Goal: Communication & Community: Answer question/provide support

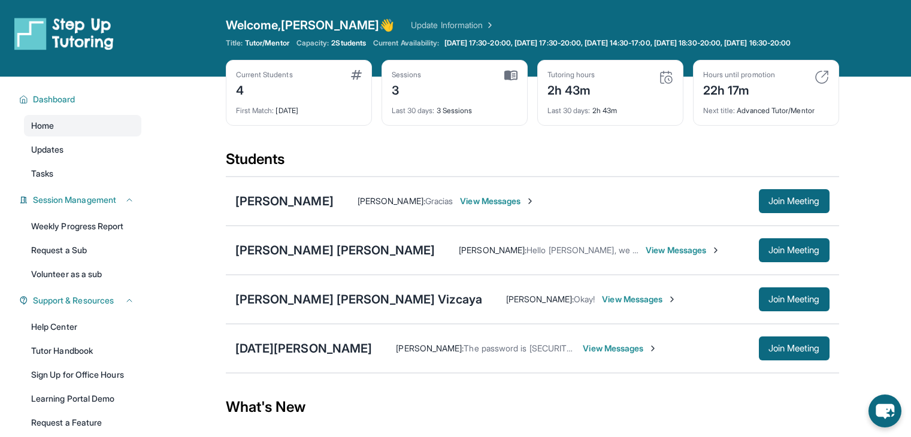
scroll to position [66, 0]
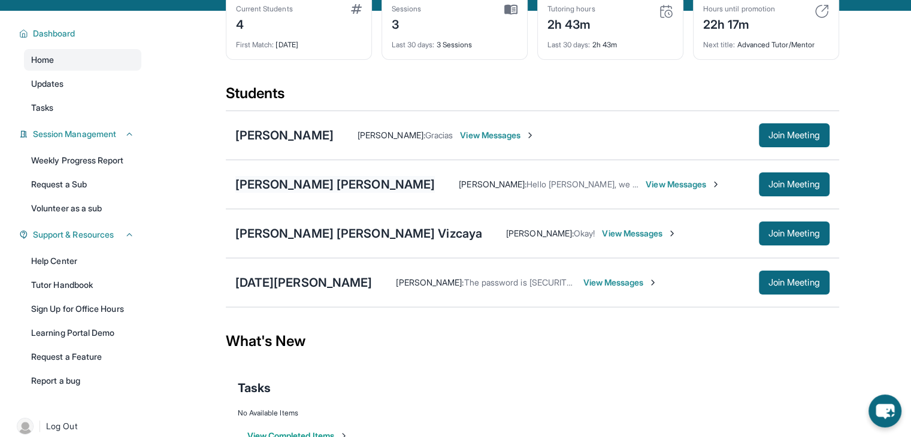
click at [323, 190] on div "[PERSON_NAME] [PERSON_NAME]" at bounding box center [335, 184] width 200 height 17
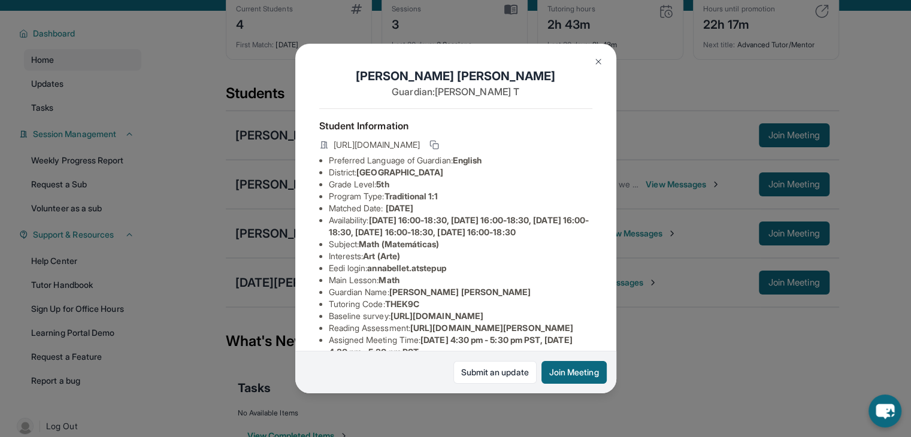
scroll to position [268, 0]
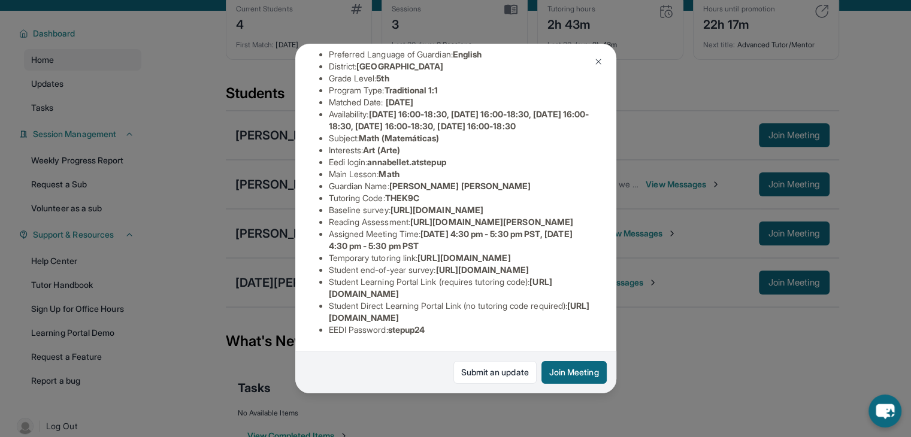
drag, startPoint x: 325, startPoint y: 283, endPoint x: 556, endPoint y: 286, distance: 231.1
click at [556, 286] on ul "Preferred Language of Guardian: English District: Riverside Unified School Dist…" at bounding box center [455, 191] width 273 height 287
copy span "[URL][DOMAIN_NAME]"
click at [552, 307] on span "[URL][DOMAIN_NAME]" at bounding box center [459, 312] width 261 height 22
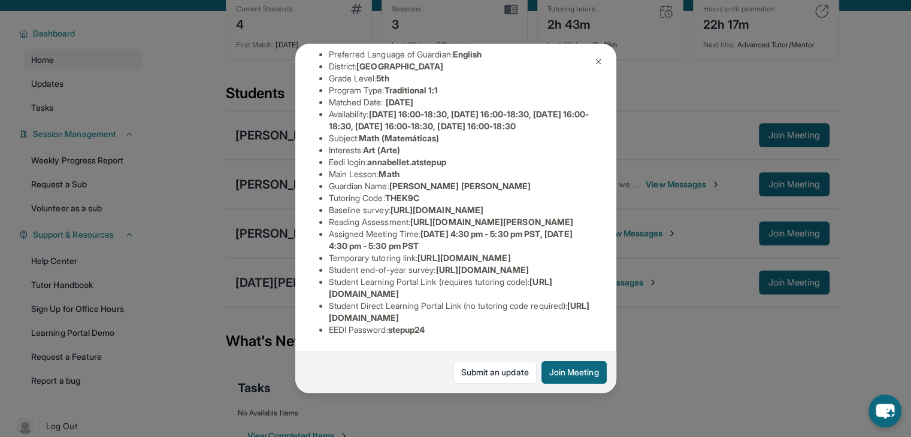
click at [552, 307] on span "[URL][DOMAIN_NAME]" at bounding box center [459, 312] width 261 height 22
click at [548, 310] on span "[URL][DOMAIN_NAME]" at bounding box center [459, 312] width 261 height 22
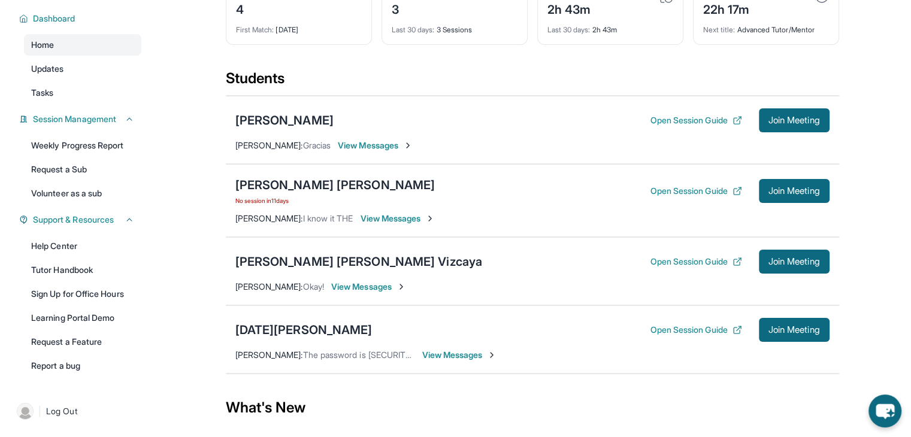
scroll to position [145, 0]
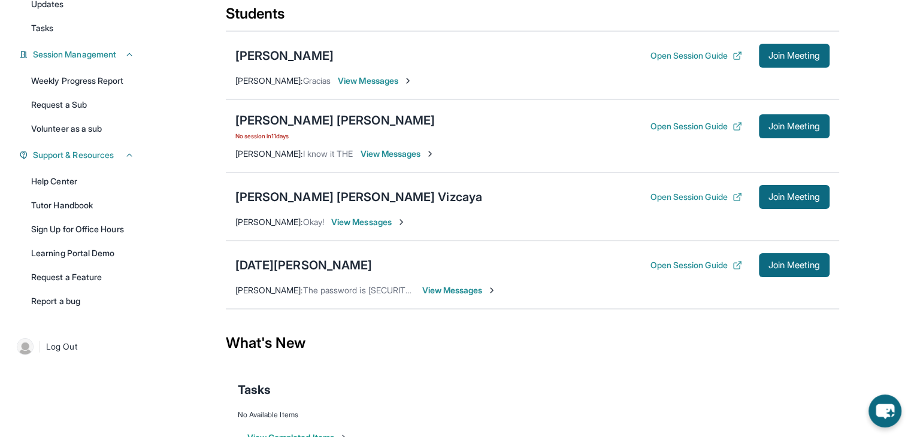
click at [363, 160] on span "View Messages" at bounding box center [397, 154] width 75 height 12
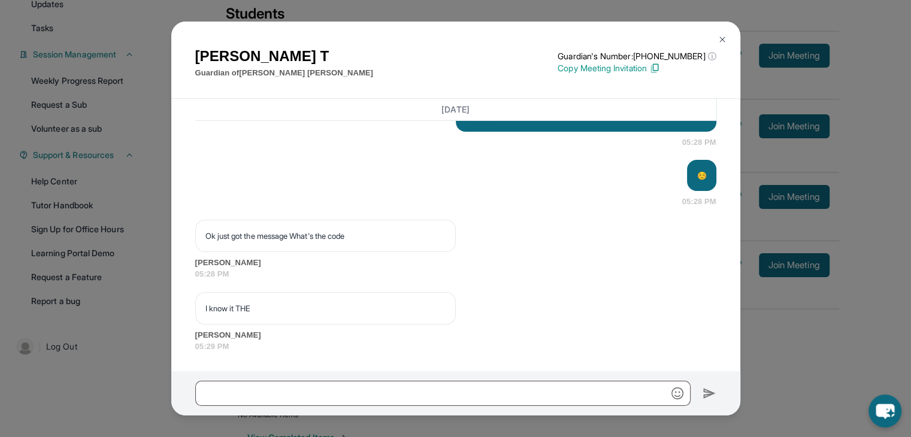
scroll to position [3719, 0]
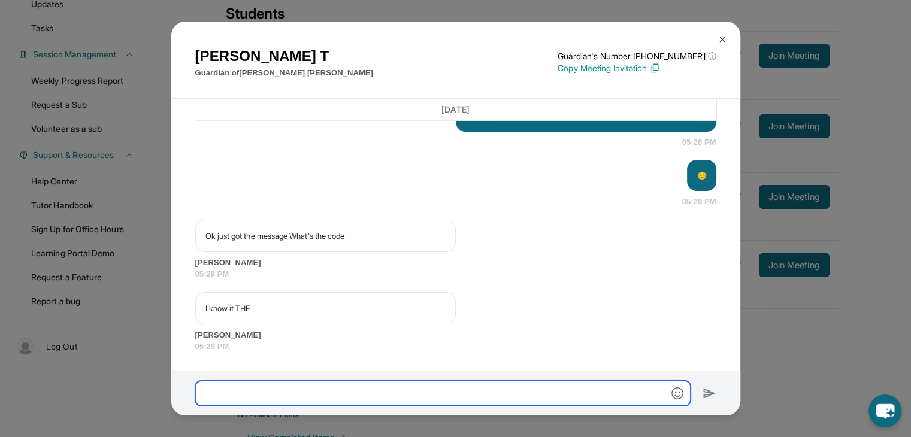
click at [321, 394] on input "text" at bounding box center [442, 393] width 495 height 25
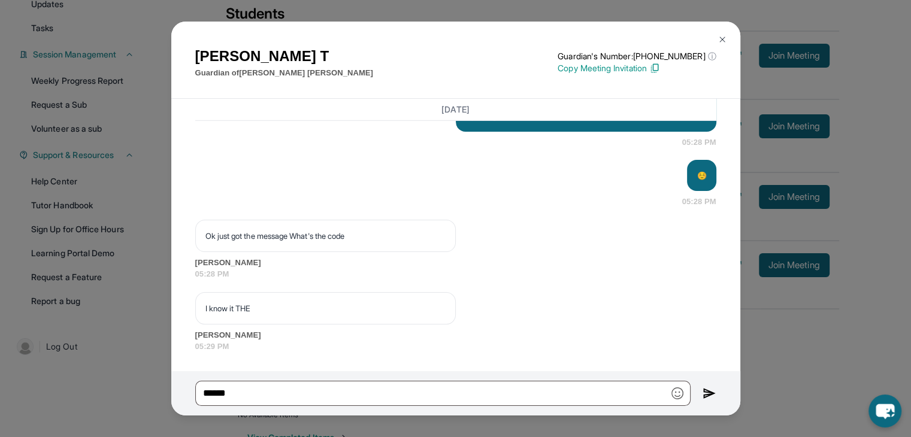
click at [596, 69] on p "Copy Meeting Invitation" at bounding box center [636, 68] width 158 height 12
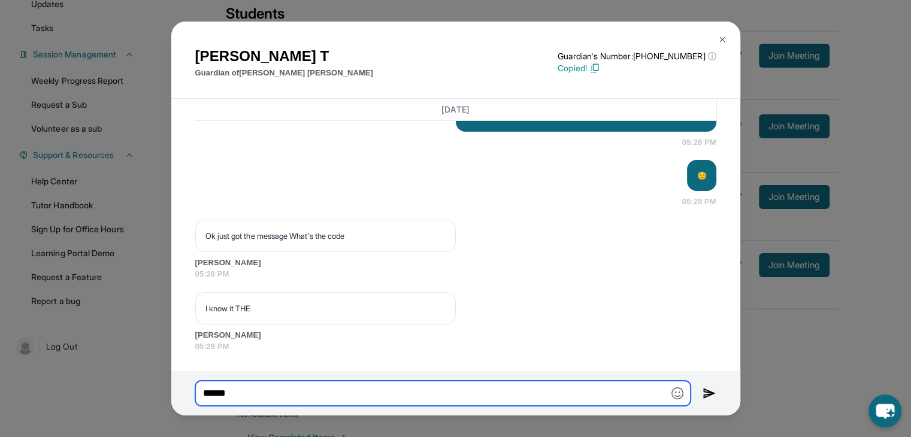
click at [266, 401] on input "*****" at bounding box center [442, 393] width 495 height 25
paste input "**********"
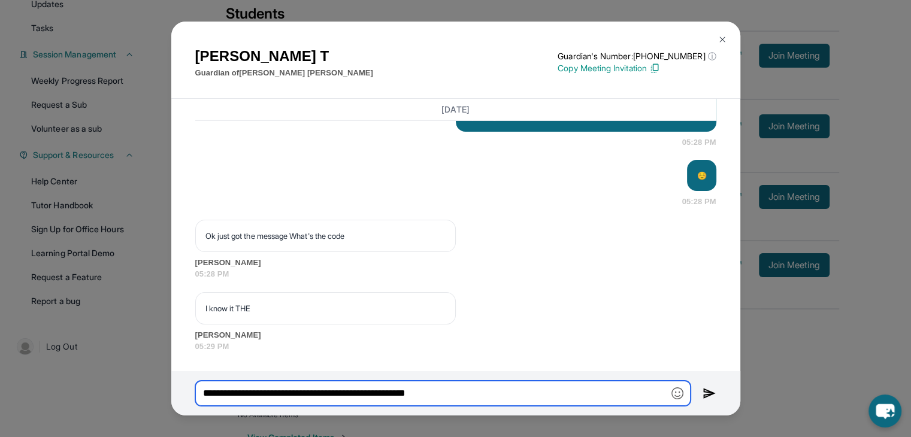
click at [462, 399] on input "**********" at bounding box center [442, 393] width 495 height 25
drag, startPoint x: 429, startPoint y: 396, endPoint x: 471, endPoint y: 393, distance: 42.6
click at [471, 393] on input "**********" at bounding box center [442, 393] width 495 height 25
type input "**********"
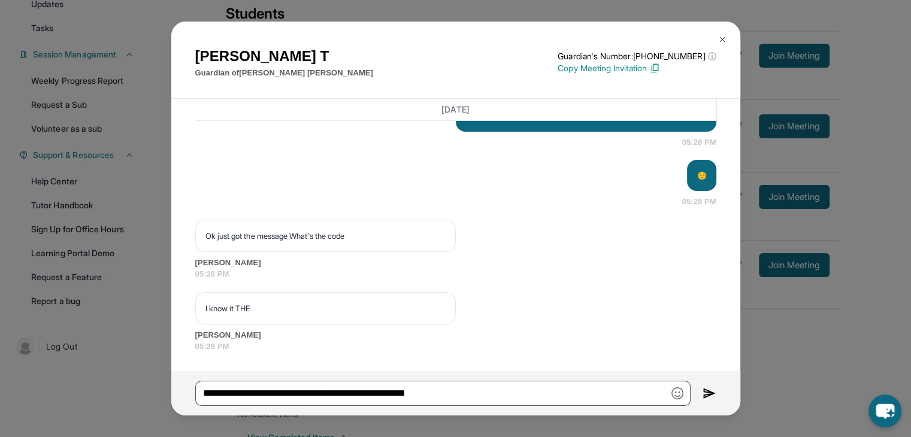
click at [704, 389] on img at bounding box center [709, 393] width 14 height 14
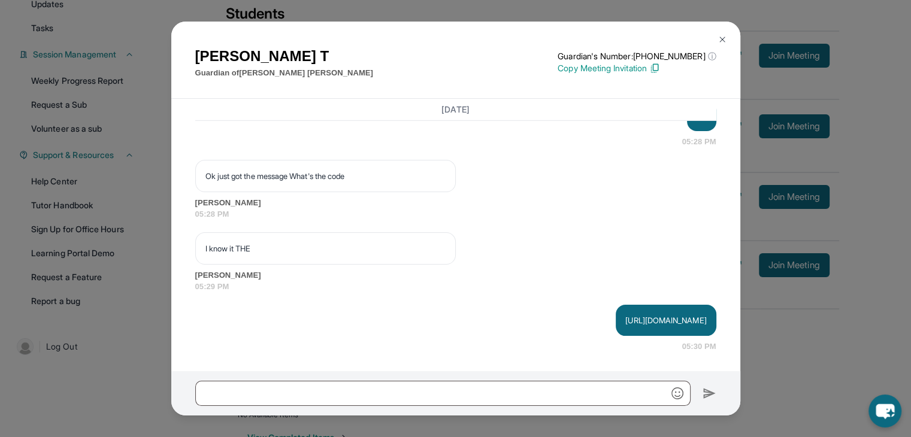
scroll to position [3779, 0]
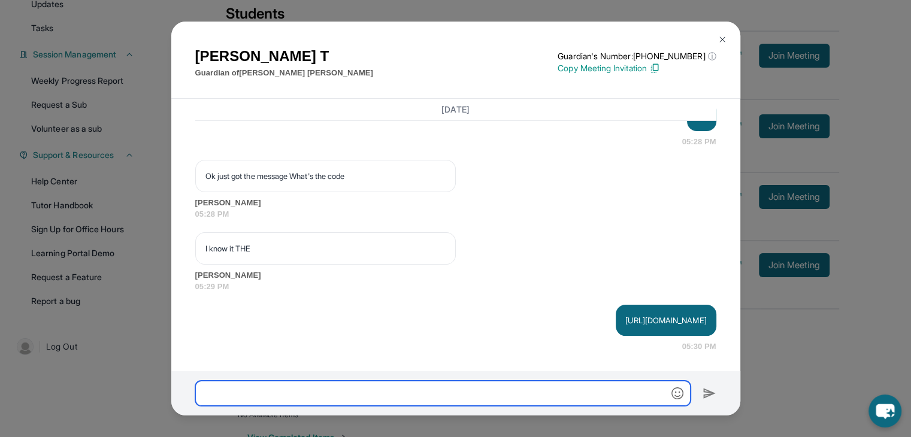
click at [371, 399] on input "text" at bounding box center [442, 393] width 495 height 25
type input "*"
type input "**********"
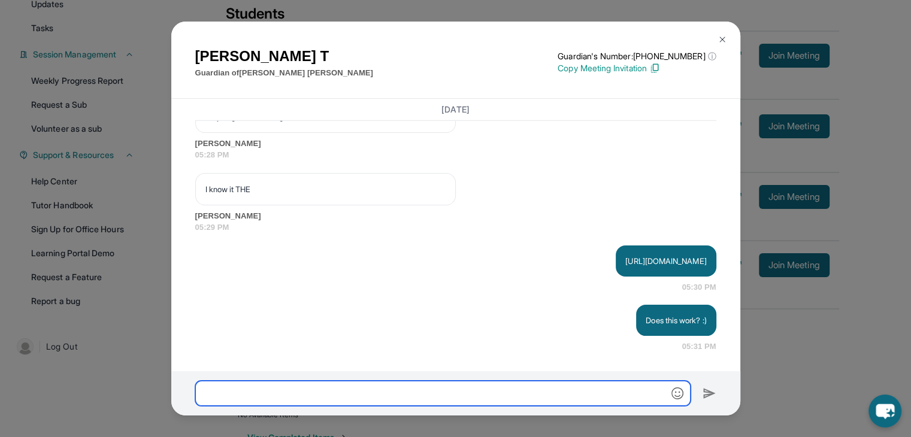
scroll to position [3839, 0]
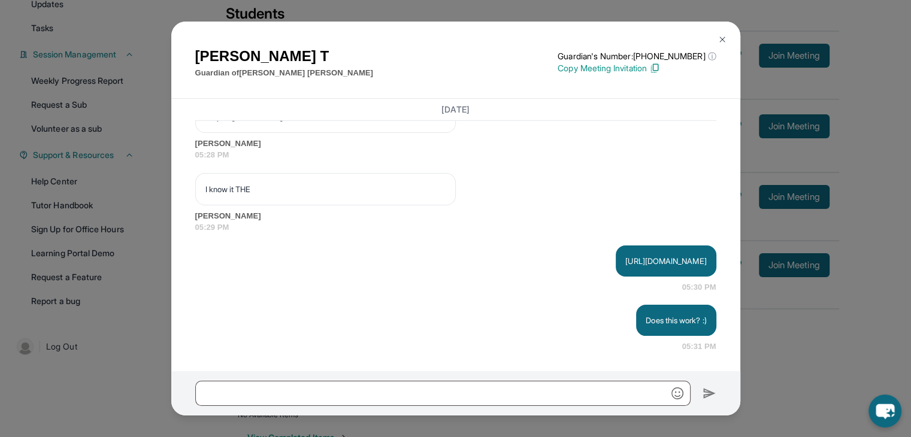
click at [777, 366] on div "Annette T Guardian of Annabelle Telles Rojo Guardian's Number: +17623394435 ⓘ T…" at bounding box center [455, 218] width 911 height 437
click at [623, 266] on div "Lucia Andrade Open Session Guide Join Meeting" at bounding box center [532, 265] width 594 height 24
click at [618, 263] on div "Lucia Andrade Open Session Guide Join Meeting" at bounding box center [532, 265] width 594 height 24
click at [632, 65] on div "Melissa Mercado Open Session Guide Join Meeting" at bounding box center [532, 56] width 594 height 24
click at [114, 15] on link "Updates" at bounding box center [82, 4] width 117 height 22
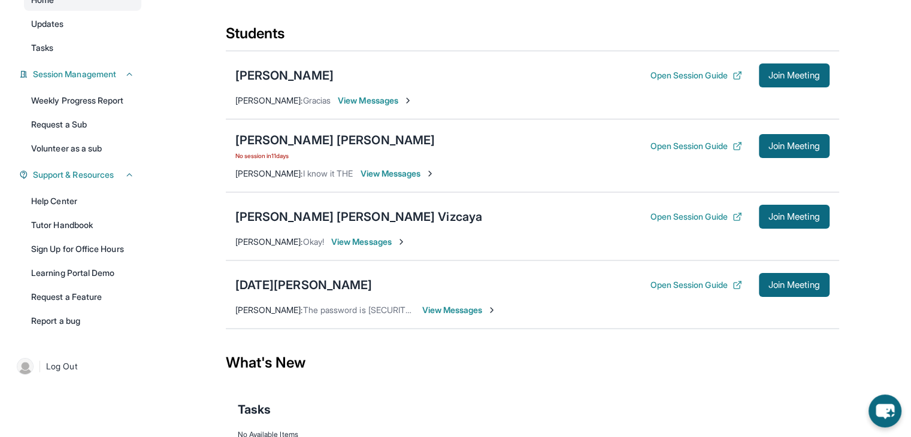
scroll to position [125, 0]
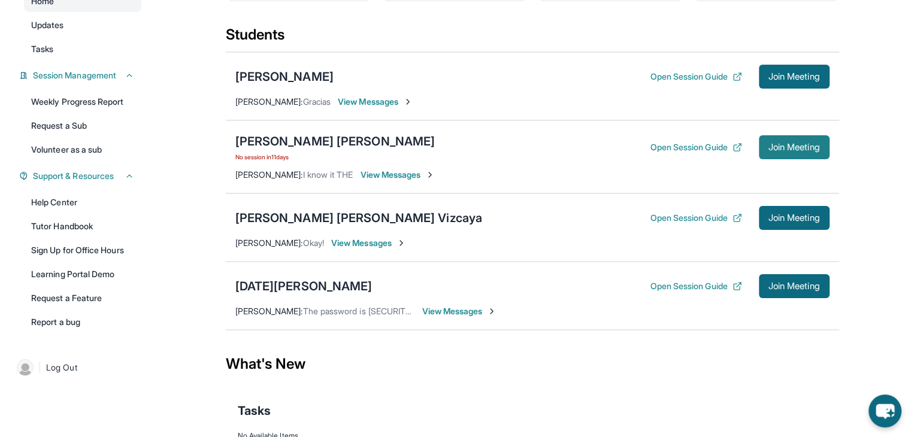
click at [786, 148] on button "Join Meeting" at bounding box center [794, 147] width 71 height 24
click at [320, 147] on div "[PERSON_NAME] [PERSON_NAME]" at bounding box center [335, 141] width 200 height 17
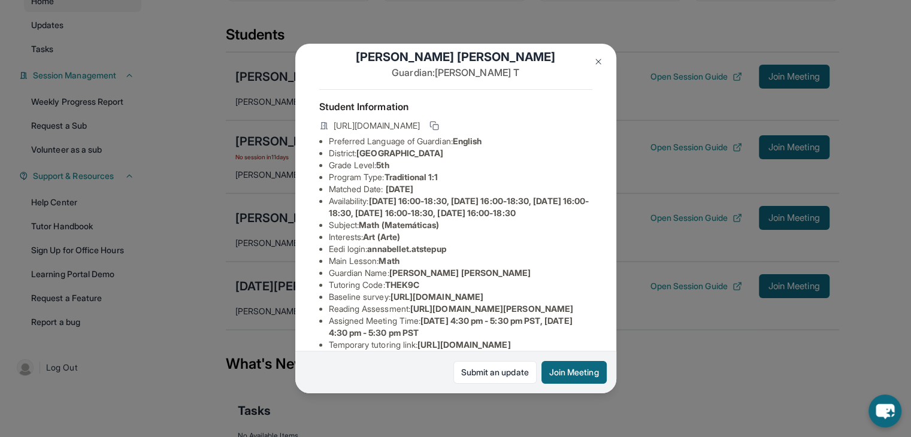
scroll to position [20, 0]
click at [599, 60] on img at bounding box center [598, 62] width 10 height 10
